Goal: Register for event/course

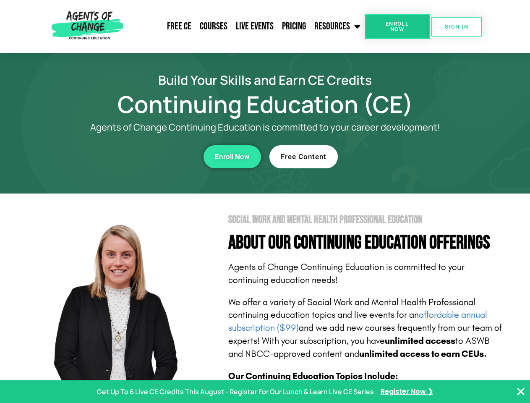
click at [265, 201] on section "Social Work and Mental Health Professional Education About Our Continuing Educa…" at bounding box center [265, 369] width 530 height 352
click at [397, 26] on span "Enroll Now" at bounding box center [397, 26] width 38 height 11
click at [456, 26] on span "SIGN IN" at bounding box center [455, 26] width 23 height 5
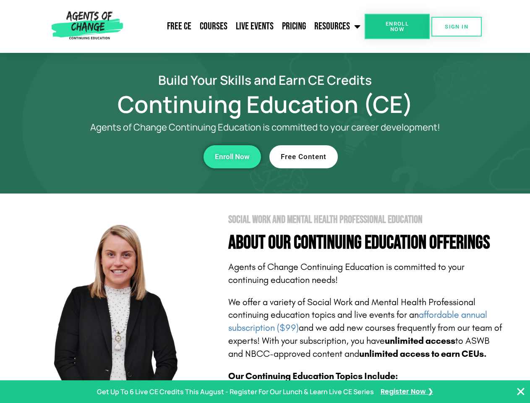
click at [146, 156] on div "Enroll Now" at bounding box center [145, 156] width 231 height 23
click at [232, 156] on span "Enroll Now" at bounding box center [232, 156] width 35 height 7
click at [385, 156] on div "Free Content" at bounding box center [384, 156] width 231 height 23
